Goal: Task Accomplishment & Management: Complete application form

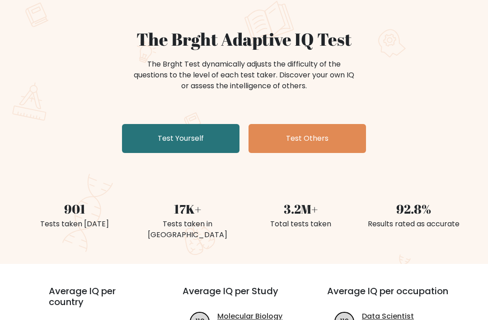
scroll to position [64, 0]
click at [335, 132] on link "Test Others" at bounding box center [308, 138] width 118 height 29
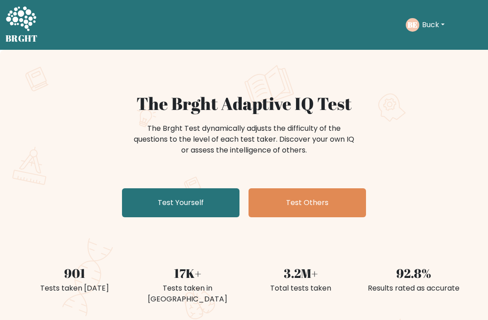
scroll to position [93, 0]
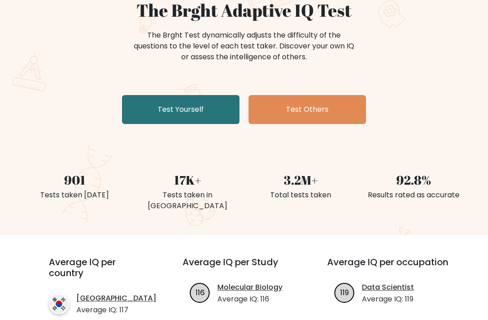
click at [223, 112] on link "Test Yourself" at bounding box center [181, 109] width 118 height 29
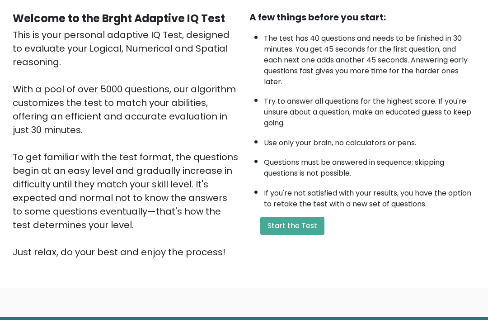
scroll to position [98, 0]
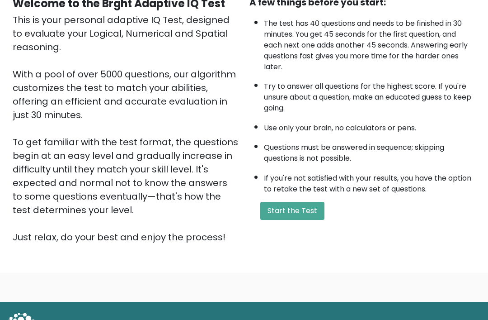
click at [303, 202] on button "Start the Test" at bounding box center [292, 211] width 64 height 18
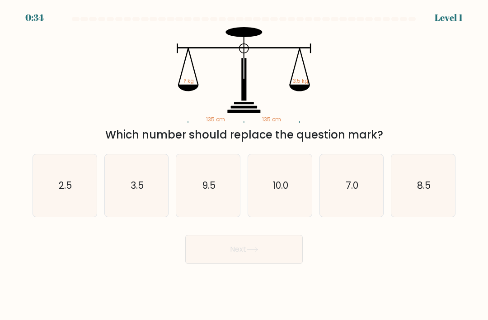
click at [144, 210] on icon "3.5" at bounding box center [136, 185] width 62 height 62
click at [244, 165] on input "b. 3.5" at bounding box center [244, 162] width 0 height 5
radio input "true"
click at [236, 258] on button "Next" at bounding box center [244, 249] width 118 height 29
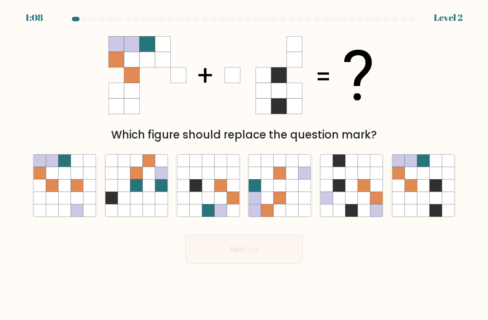
click at [437, 190] on icon at bounding box center [435, 185] width 12 height 12
click at [245, 165] on input "f." at bounding box center [244, 162] width 0 height 5
radio input "true"
click at [270, 262] on button "Next" at bounding box center [244, 249] width 118 height 29
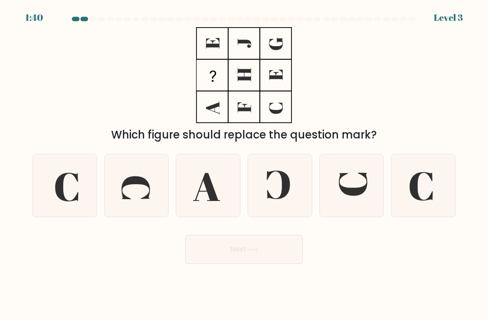
click at [348, 207] on icon at bounding box center [351, 185] width 62 height 62
click at [245, 165] on input "e." at bounding box center [244, 162] width 0 height 5
radio input "true"
click at [265, 253] on button "Next" at bounding box center [244, 249] width 118 height 29
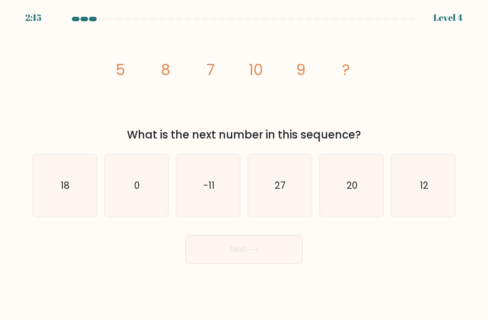
click at [426, 192] on text "12" at bounding box center [423, 185] width 9 height 13
click at [245, 165] on input "f. 12" at bounding box center [244, 162] width 0 height 5
radio input "true"
click at [255, 252] on icon at bounding box center [252, 249] width 12 height 5
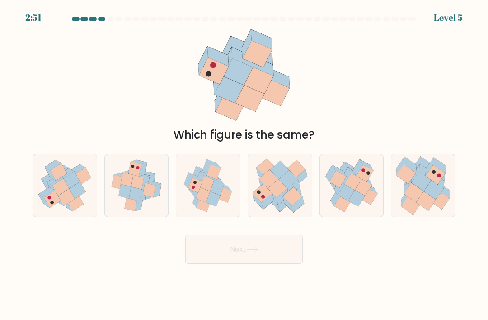
click at [433, 192] on icon at bounding box center [433, 189] width 19 height 19
click at [245, 165] on input "f." at bounding box center [244, 162] width 0 height 5
radio input "true"
click at [245, 259] on button "Next" at bounding box center [244, 249] width 118 height 29
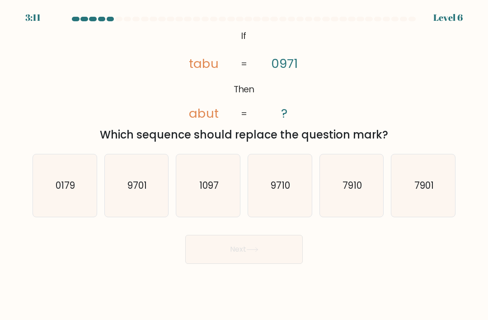
click at [285, 203] on icon "9710" at bounding box center [280, 185] width 62 height 62
click at [245, 165] on input "d. 9710" at bounding box center [244, 162] width 0 height 5
radio input "true"
click at [250, 254] on button "Next" at bounding box center [244, 249] width 118 height 29
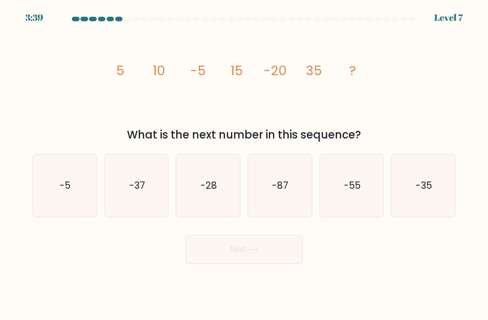
click at [428, 180] on icon "-35" at bounding box center [423, 185] width 62 height 62
click at [245, 165] on input "f. -35" at bounding box center [244, 162] width 0 height 5
radio input "true"
click at [279, 258] on button "Next" at bounding box center [244, 249] width 118 height 29
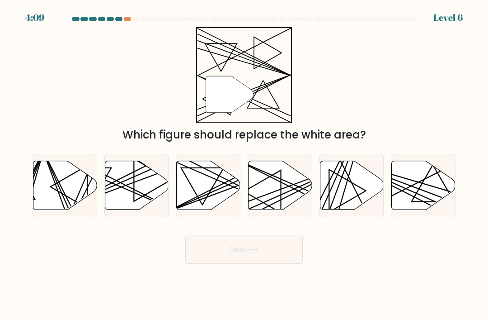
click at [284, 205] on icon at bounding box center [281, 185] width 64 height 49
click at [245, 165] on input "d." at bounding box center [244, 162] width 0 height 5
radio input "true"
click at [272, 260] on button "Next" at bounding box center [244, 249] width 118 height 29
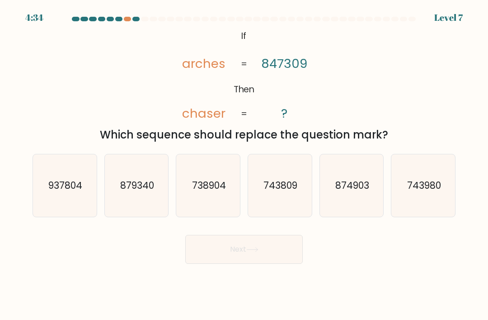
click at [221, 192] on text "738904" at bounding box center [209, 185] width 34 height 13
click at [244, 165] on input "c. 738904" at bounding box center [244, 162] width 0 height 5
radio input "true"
click at [250, 264] on button "Next" at bounding box center [244, 249] width 118 height 29
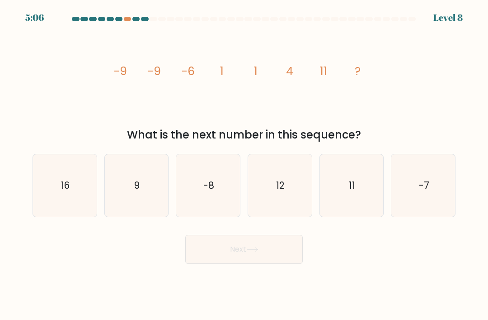
click at [358, 206] on icon "11" at bounding box center [351, 185] width 62 height 62
click at [245, 165] on input "e. 11" at bounding box center [244, 162] width 0 height 5
radio input "true"
click at [289, 249] on button "Next" at bounding box center [244, 249] width 118 height 29
